Goal: Task Accomplishment & Management: Complete application form

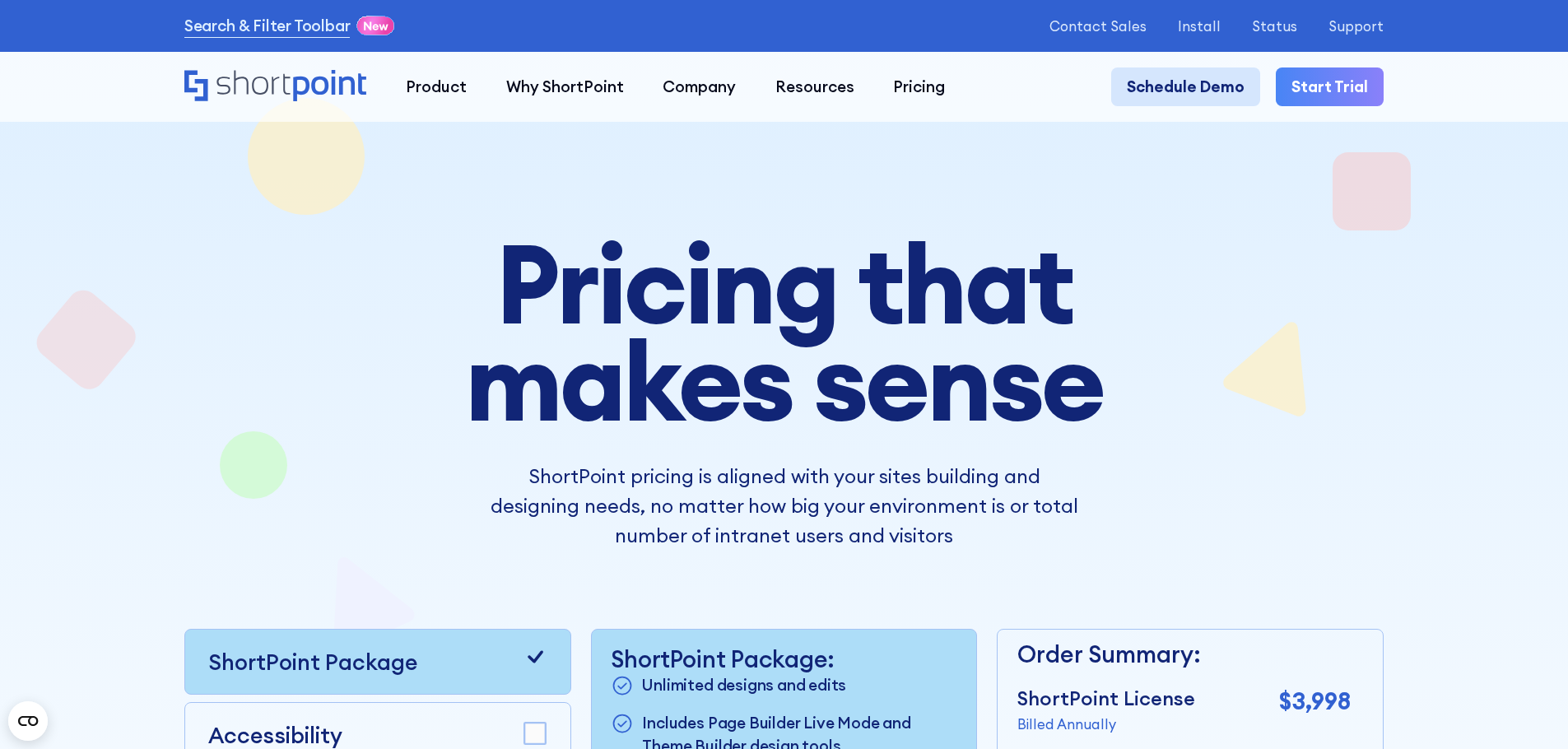
click at [1214, 86] on link "Schedule Demo" at bounding box center [1186, 87] width 149 height 39
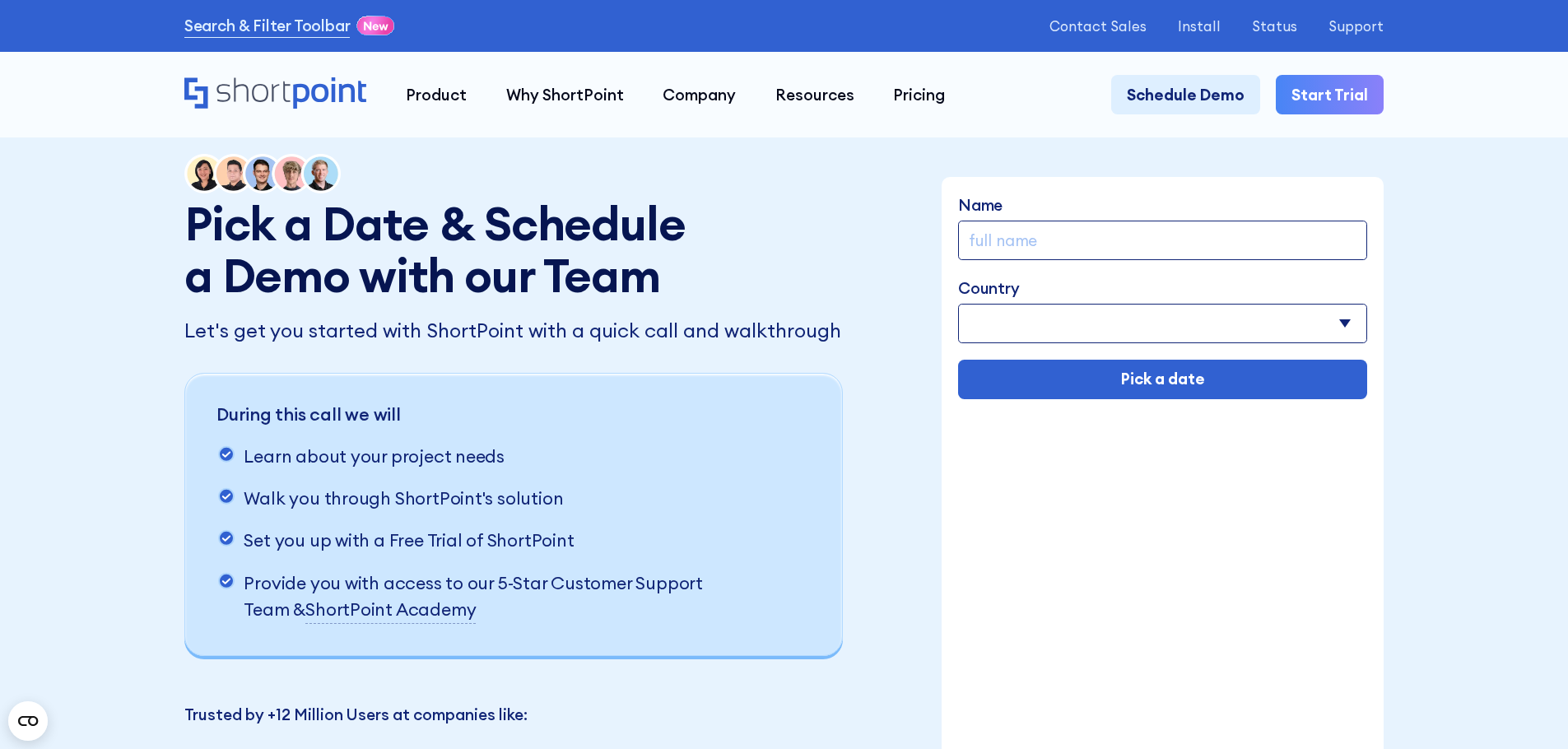
click at [1141, 239] on input "Name" at bounding box center [1162, 240] width 409 height 39
type input "[PERSON_NAME]"
click at [1087, 324] on select "[GEOGRAPHIC_DATA] [GEOGRAPHIC_DATA] [GEOGRAPHIC_DATA] [US_STATE] [GEOGRAPHIC_DA…" at bounding box center [1162, 323] width 409 height 39
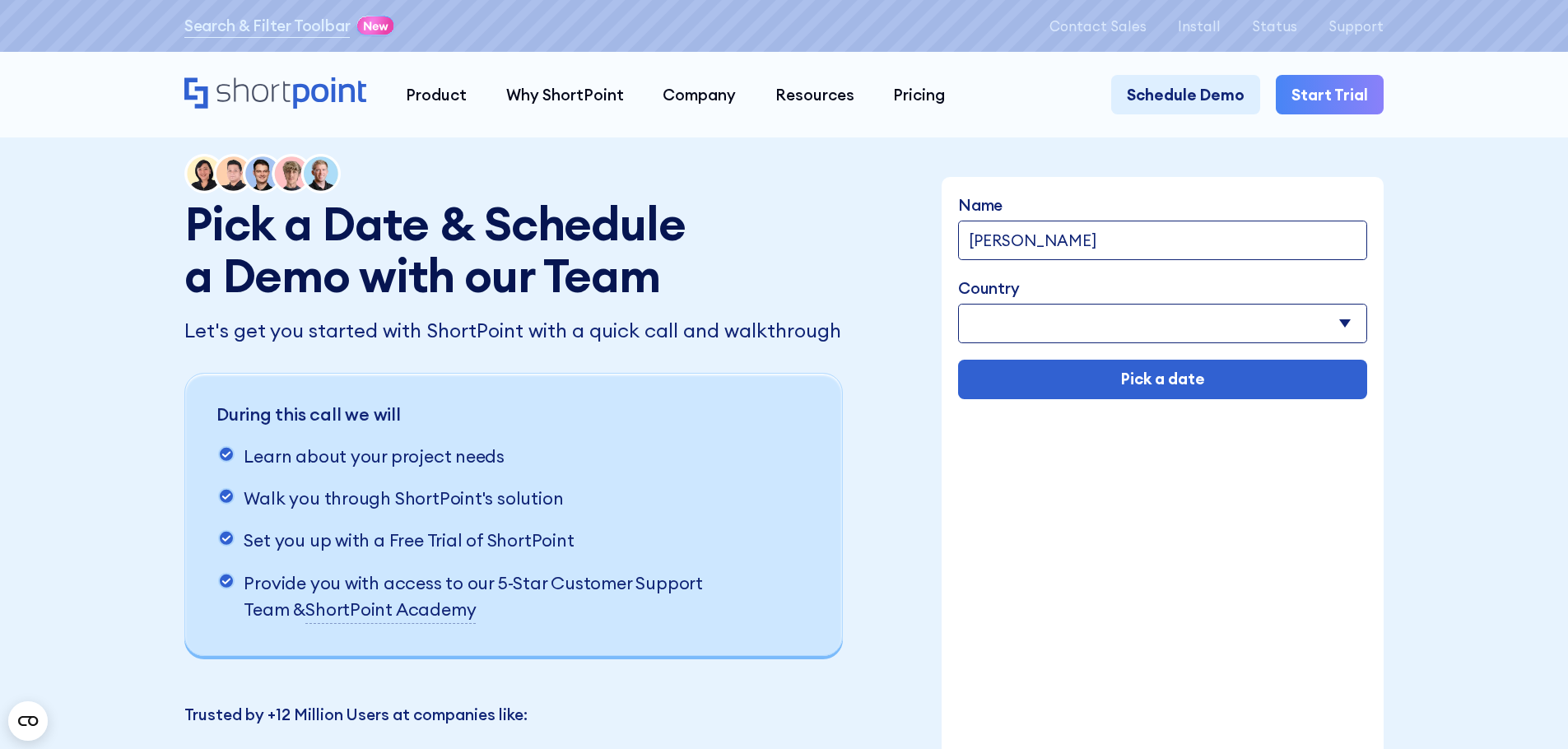
select select "[GEOGRAPHIC_DATA]"
click at [959, 306] on select "[GEOGRAPHIC_DATA] [GEOGRAPHIC_DATA] [GEOGRAPHIC_DATA] [US_STATE] [GEOGRAPHIC_DA…" at bounding box center [1162, 323] width 409 height 39
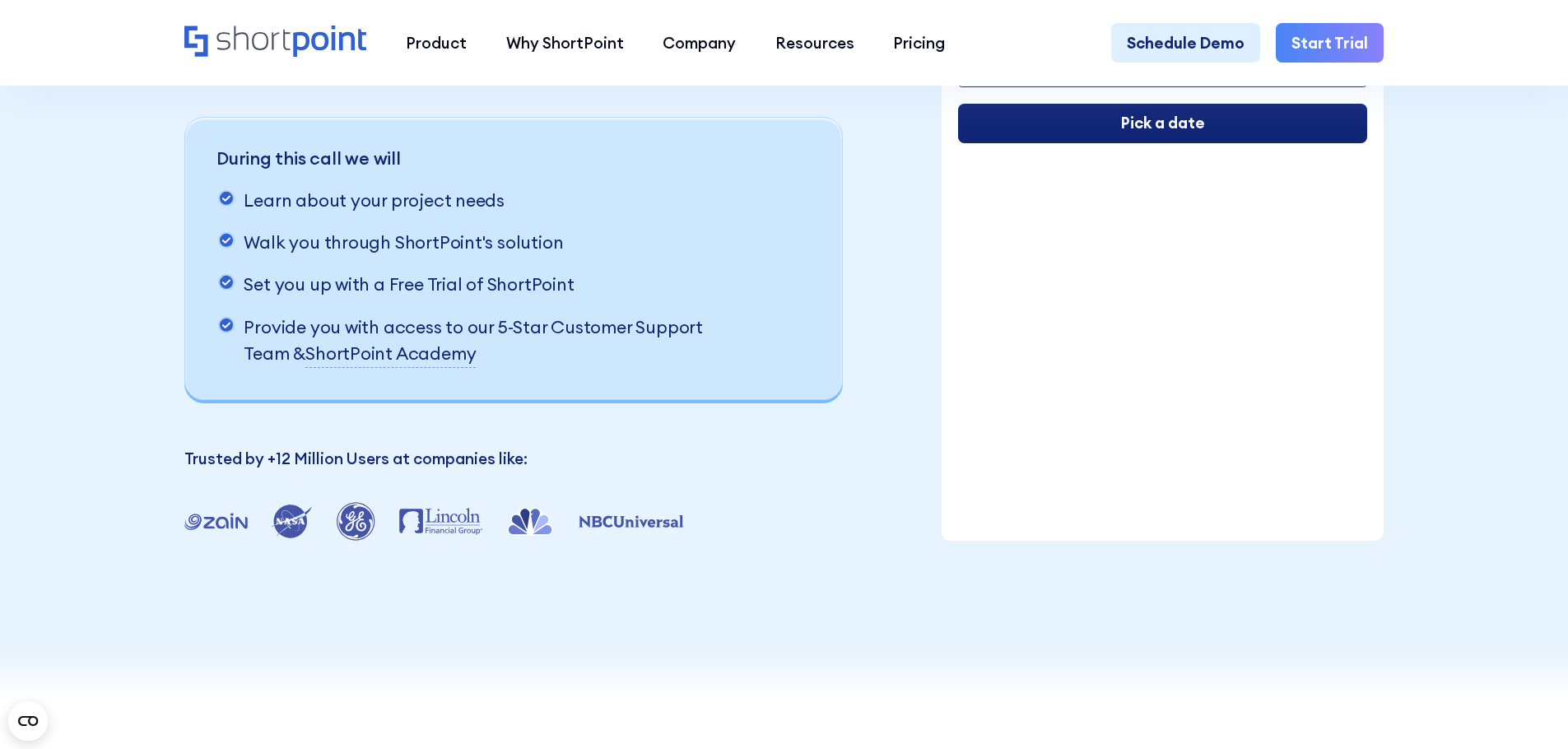
scroll to position [67, 0]
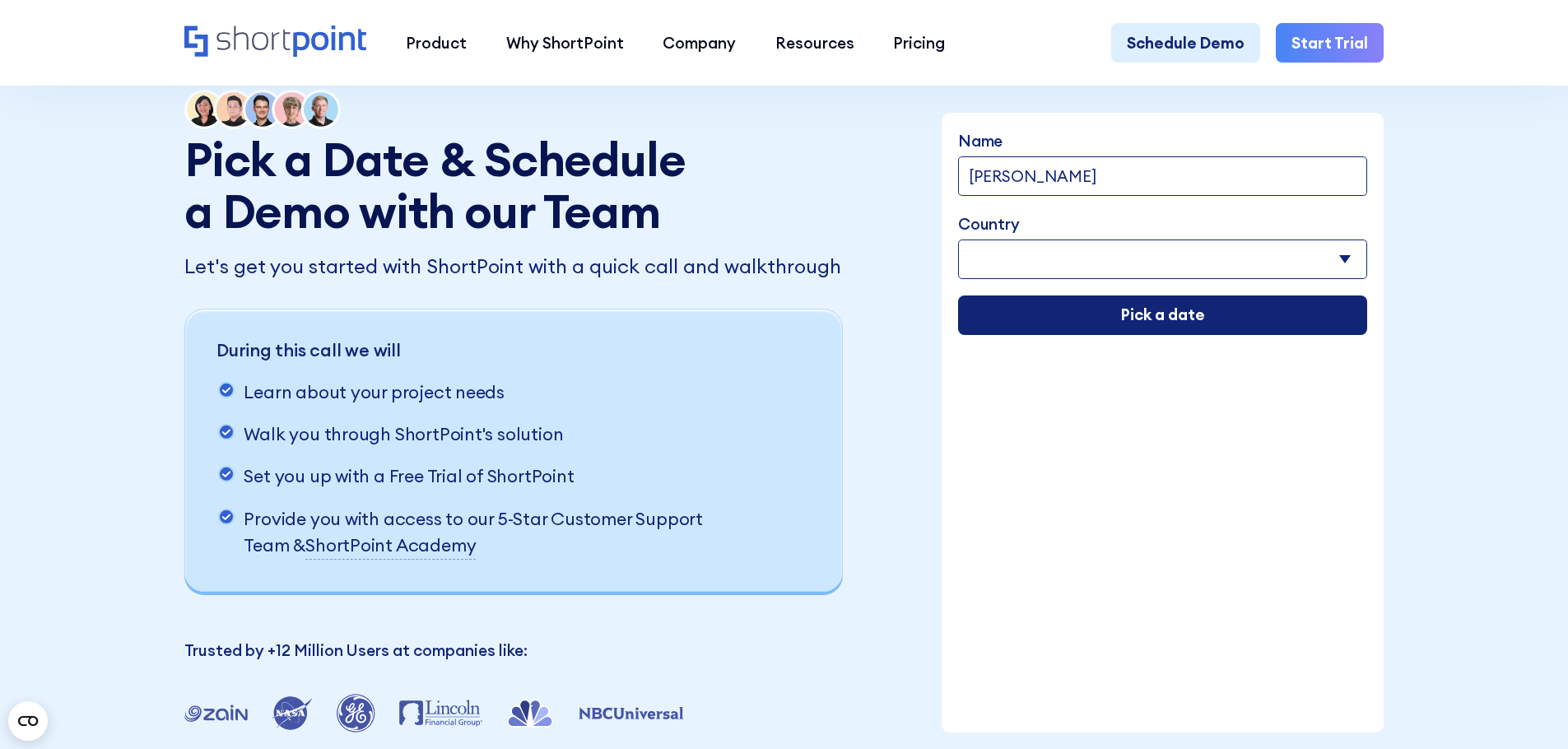
click at [1113, 320] on input "Pick a date" at bounding box center [1162, 315] width 409 height 39
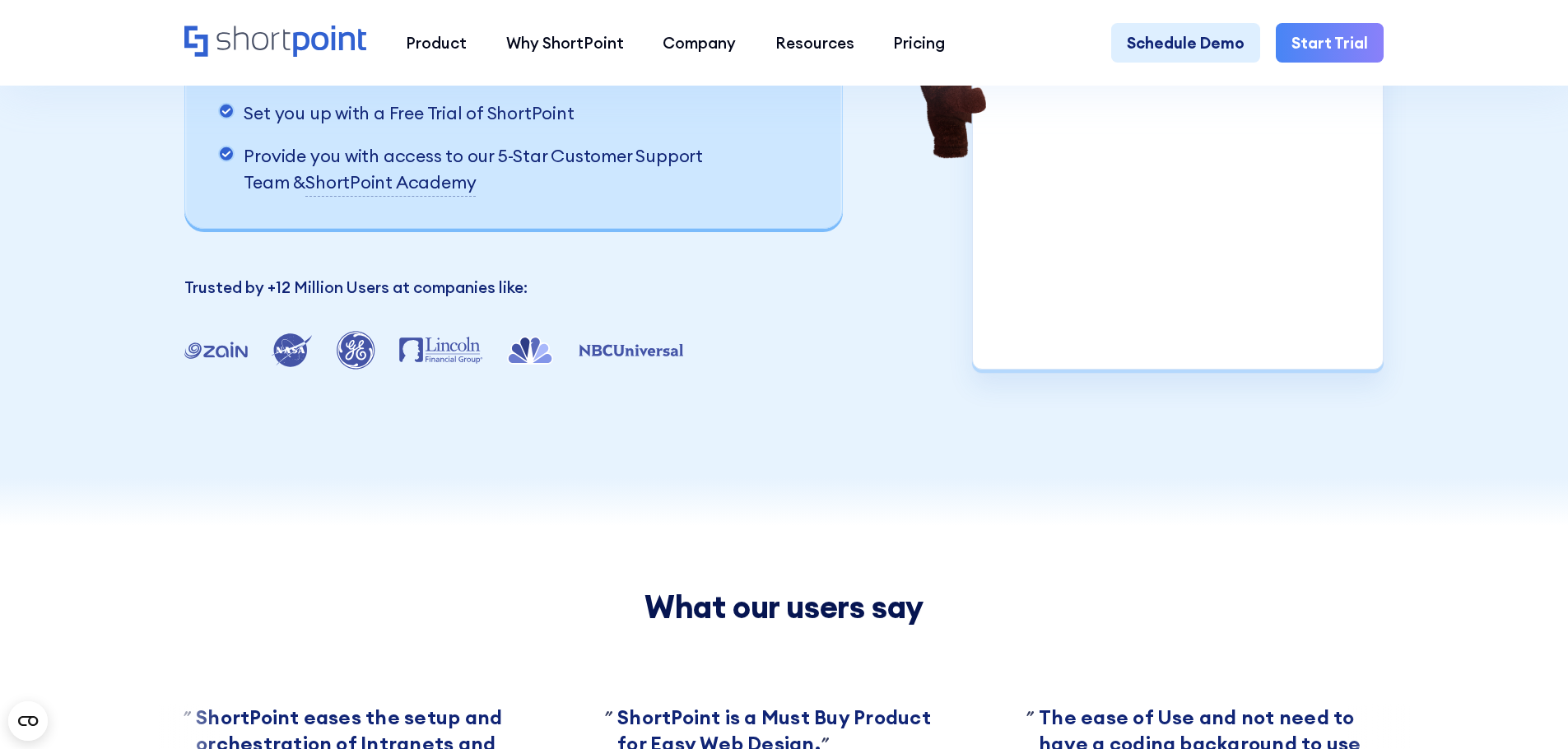
scroll to position [43, 0]
